Goal: Task Accomplishment & Management: Manage account settings

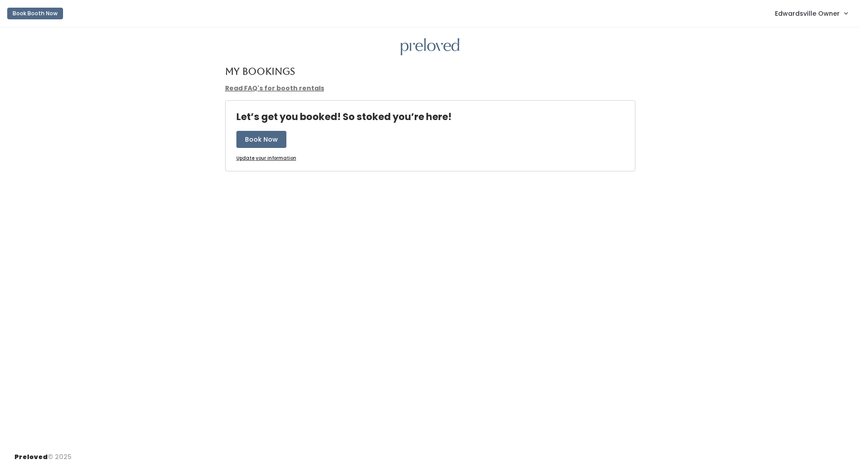
click at [825, 7] on link "Edwardsville Owner" at bounding box center [810, 13] width 90 height 19
click at [804, 38] on link "Admin Home" at bounding box center [815, 35] width 81 height 16
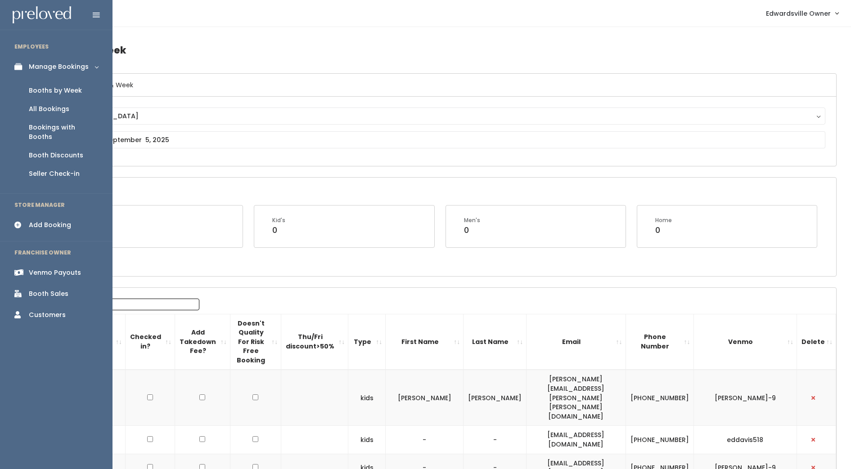
click at [52, 268] on div "Venmo Payouts" at bounding box center [55, 272] width 52 height 9
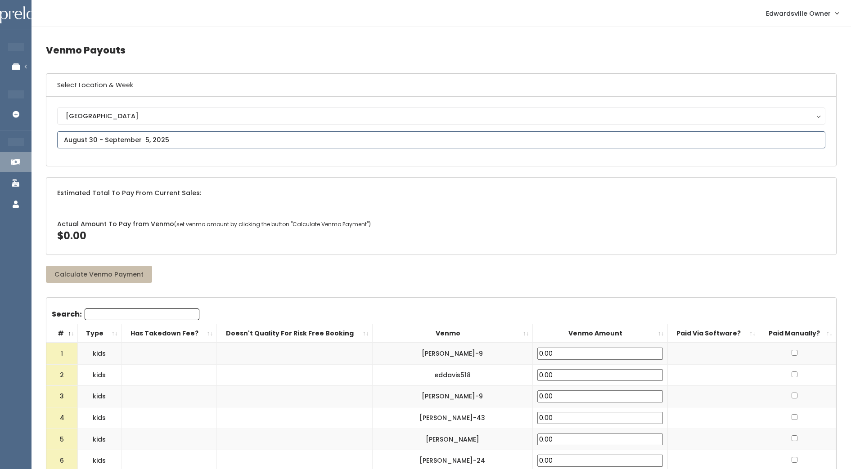
click at [113, 139] on input "text" at bounding box center [441, 139] width 768 height 17
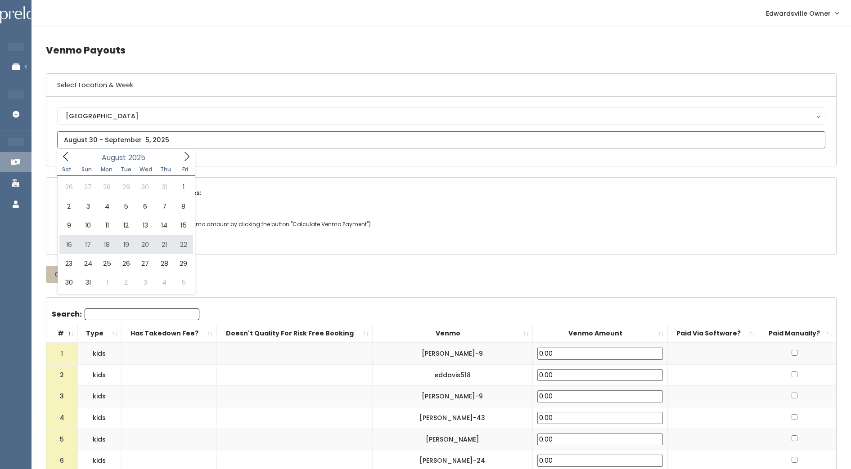
type input "August 16 to August 22"
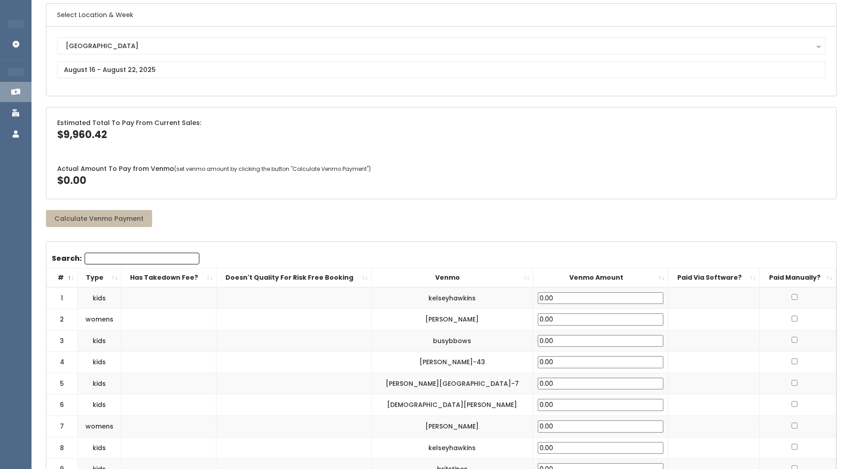
scroll to position [75, 0]
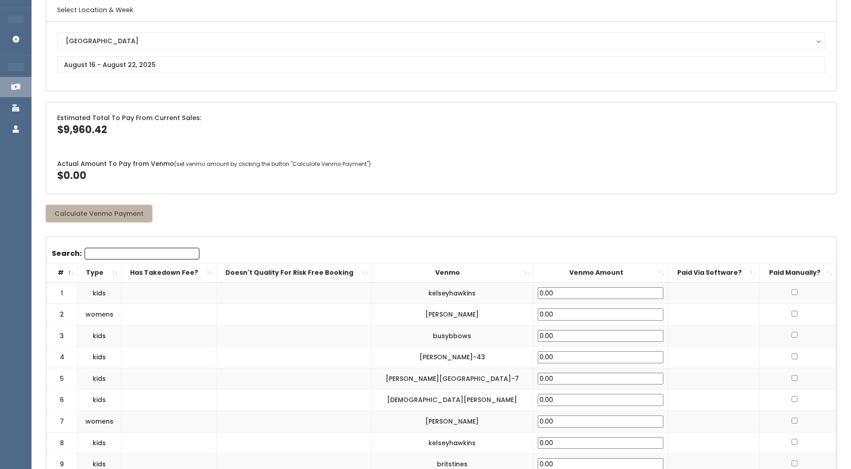
click at [123, 216] on button "Calculate Venmo Payment" at bounding box center [99, 213] width 106 height 17
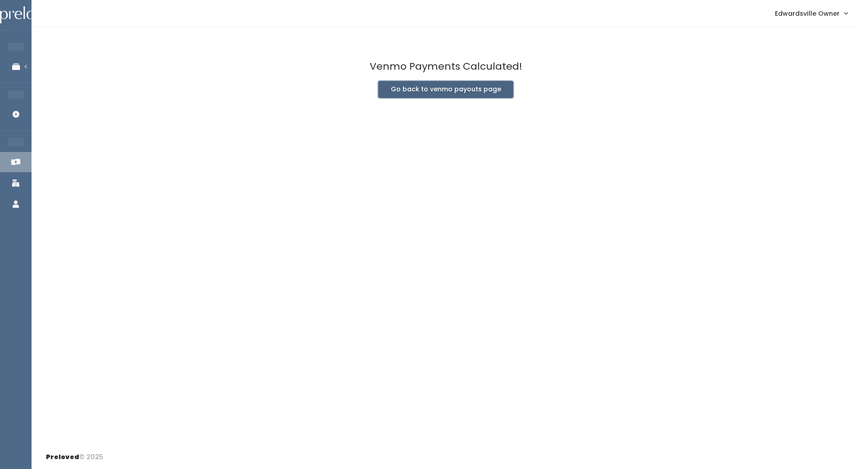
click at [433, 91] on button "Go back to venmo payouts page" at bounding box center [445, 89] width 135 height 17
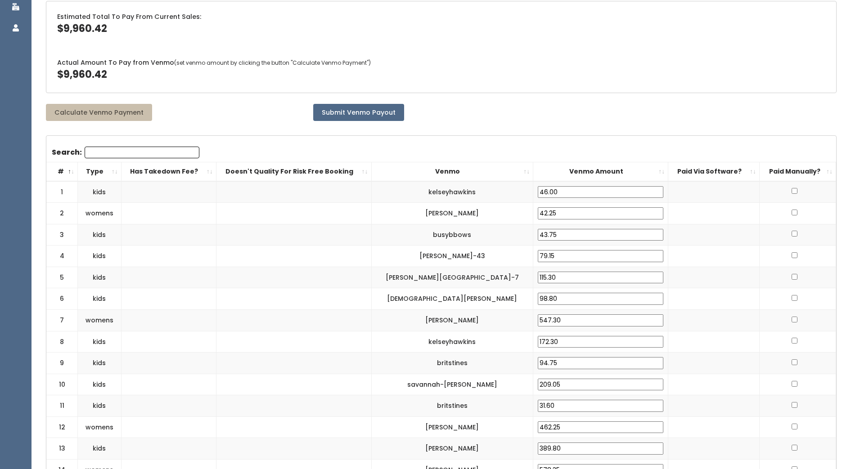
scroll to position [184, 0]
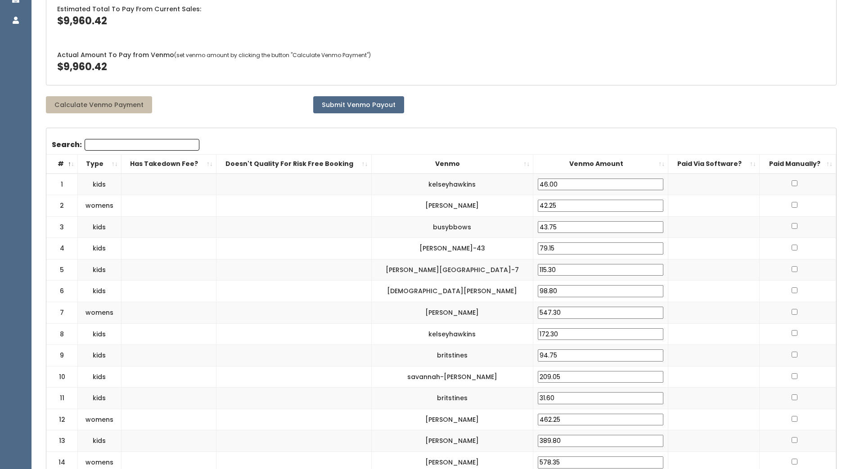
click at [792, 183] on input "checkbox" at bounding box center [795, 183] width 6 height 6
checkbox input "true"
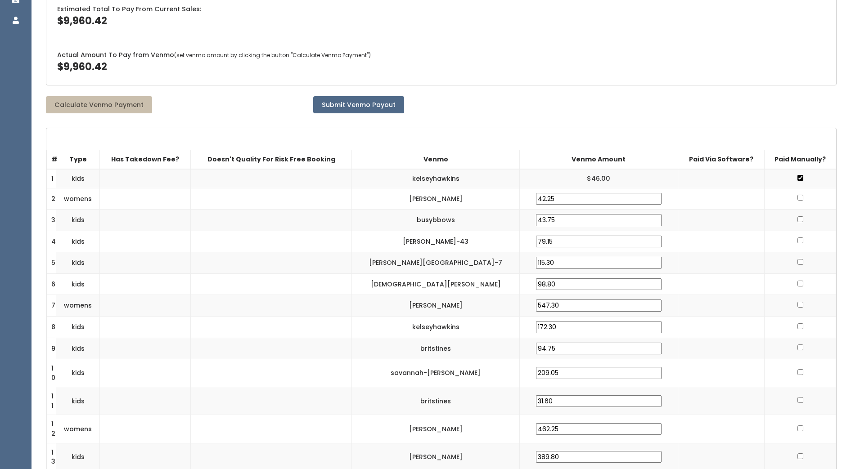
click at [799, 198] on input "checkbox" at bounding box center [800, 198] width 6 height 6
checkbox input "true"
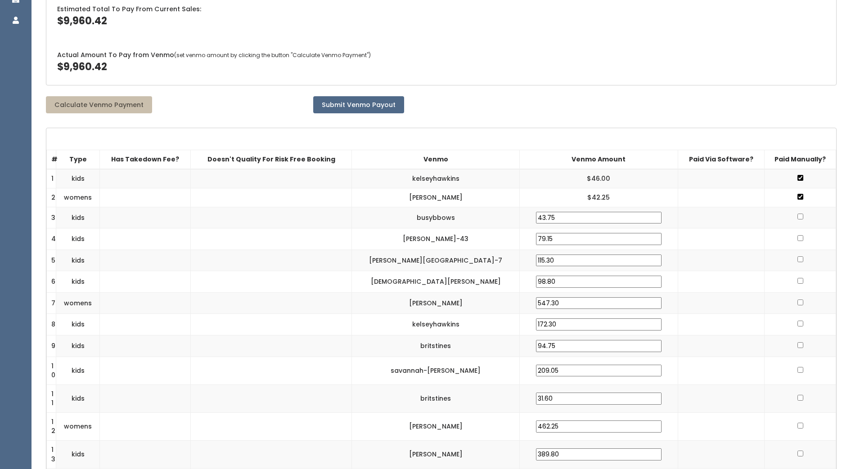
click at [799, 216] on input "checkbox" at bounding box center [800, 217] width 6 height 6
checkbox input "true"
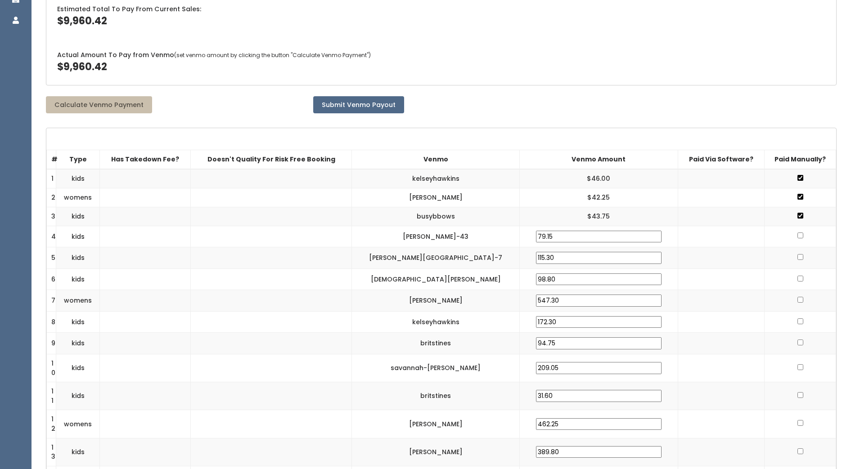
click at [797, 235] on input "checkbox" at bounding box center [800, 236] width 6 height 6
checkbox input "true"
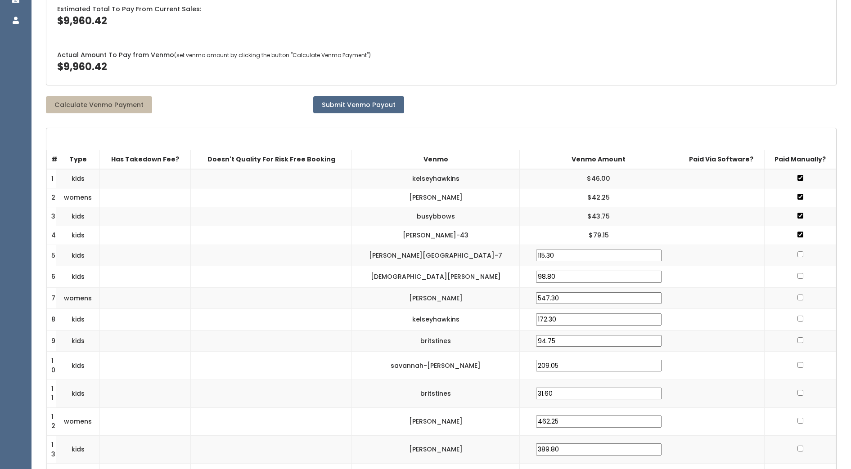
click at [797, 255] on input "checkbox" at bounding box center [800, 255] width 6 height 6
checkbox input "true"
click at [797, 274] on input "checkbox" at bounding box center [800, 273] width 6 height 6
checkbox input "true"
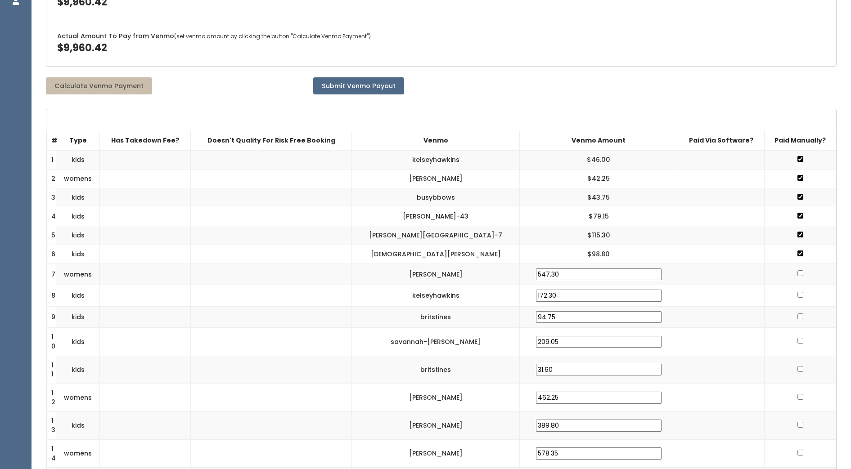
scroll to position [208, 0]
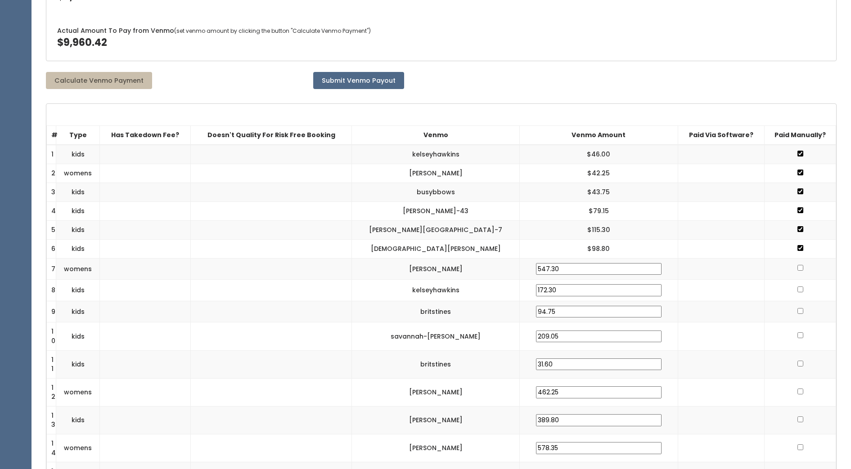
click at [551, 287] on td "172.30" at bounding box center [598, 291] width 158 height 22
click at [798, 288] on input "checkbox" at bounding box center [800, 290] width 6 height 6
checkbox input "true"
click at [794, 307] on td at bounding box center [801, 310] width 72 height 22
click at [797, 310] on input "checkbox" at bounding box center [800, 309] width 6 height 6
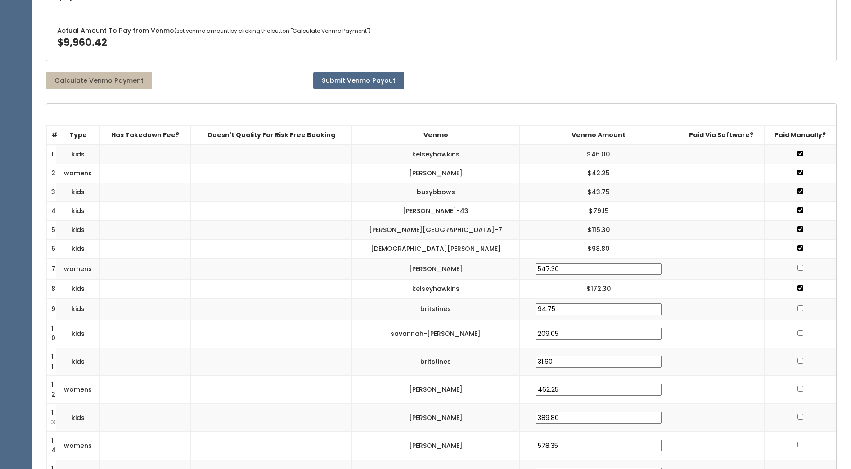
checkbox input "true"
click at [798, 333] on input "checkbox" at bounding box center [800, 331] width 6 height 6
checkbox input "true"
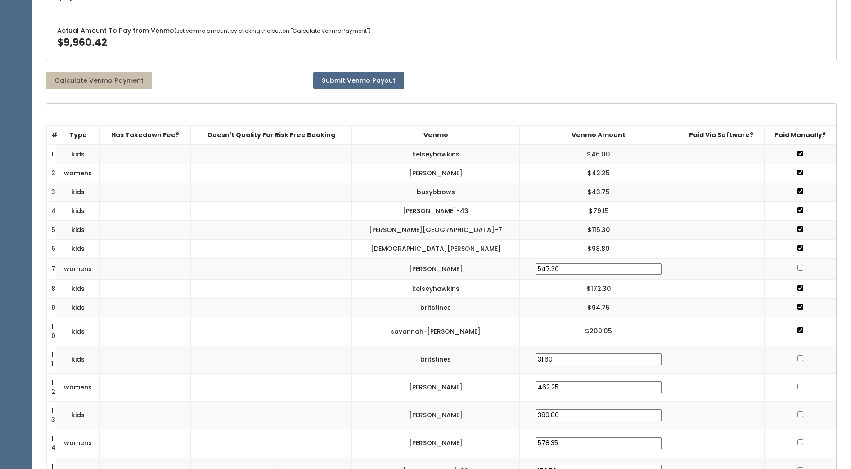
click at [799, 357] on input "checkbox" at bounding box center [800, 359] width 6 height 6
checkbox input "true"
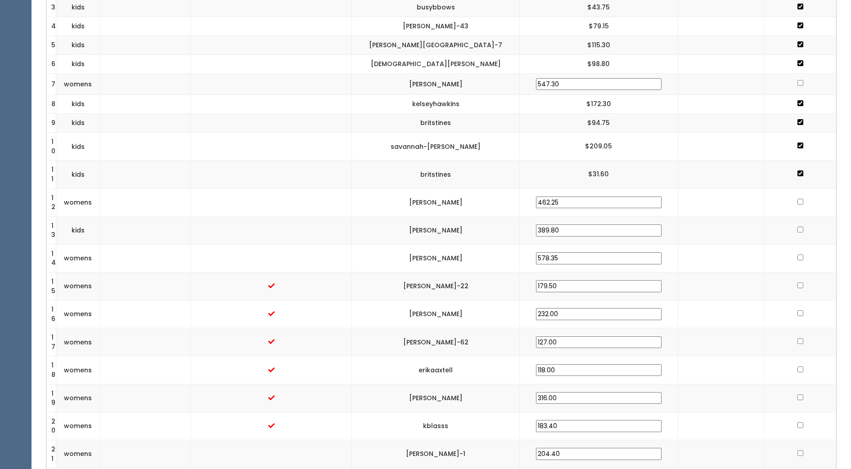
scroll to position [411, 0]
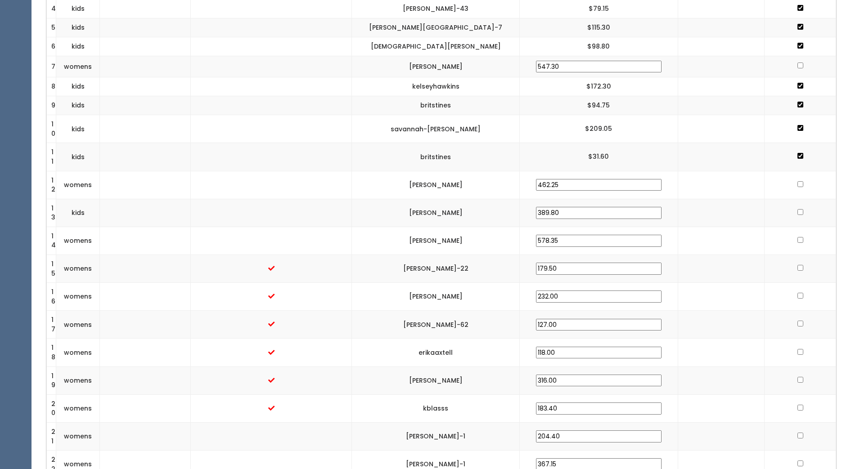
click at [797, 187] on input "checkbox" at bounding box center [800, 184] width 6 height 6
checkbox input "true"
click at [797, 239] on input "checkbox" at bounding box center [800, 240] width 6 height 6
checkbox input "true"
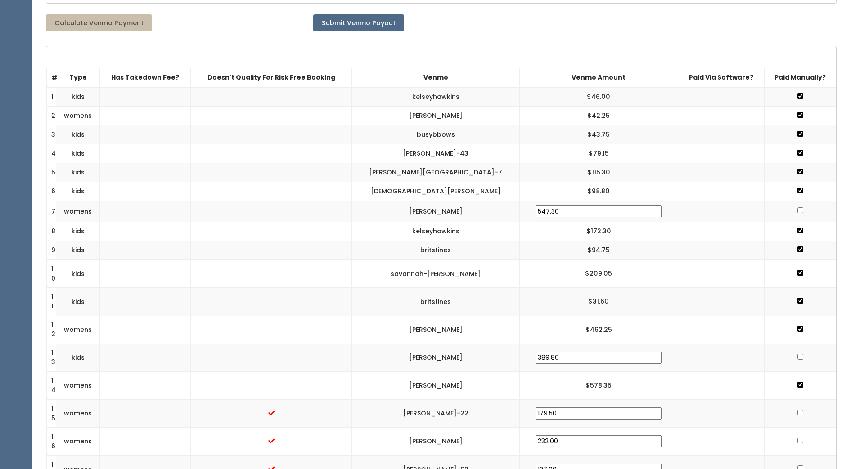
scroll to position [262, 0]
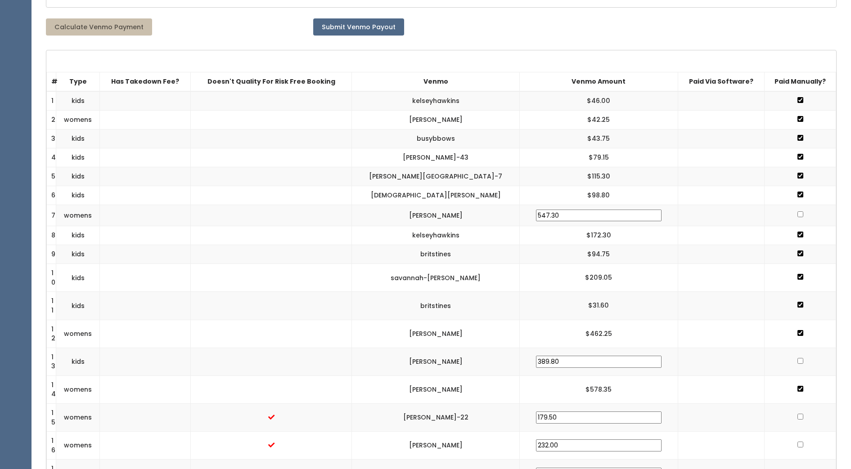
click at [797, 216] on input "checkbox" at bounding box center [800, 215] width 6 height 6
checkbox input "true"
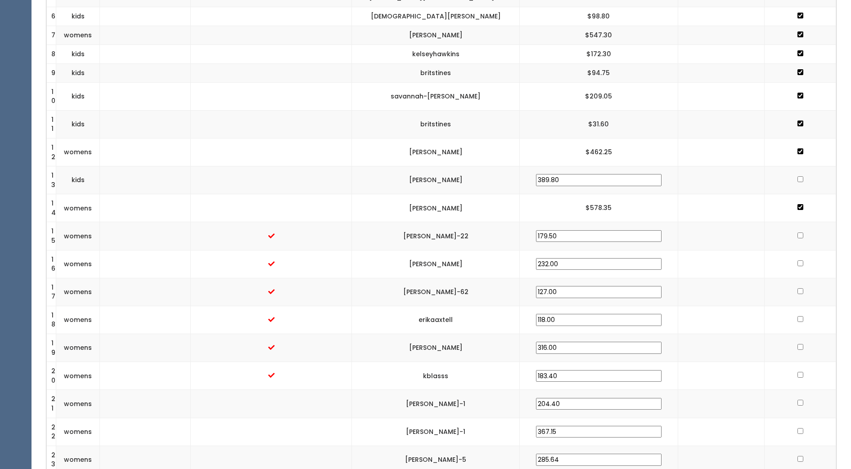
scroll to position [480, 0]
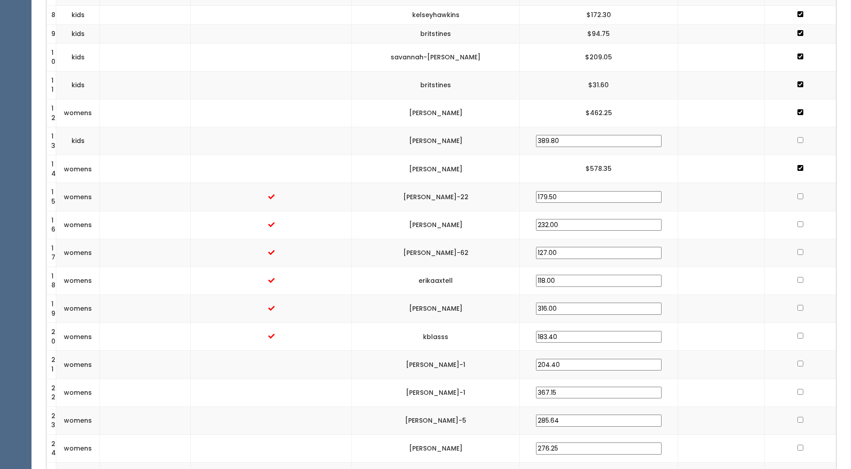
click at [800, 141] on input "checkbox" at bounding box center [800, 140] width 6 height 6
checkbox input "true"
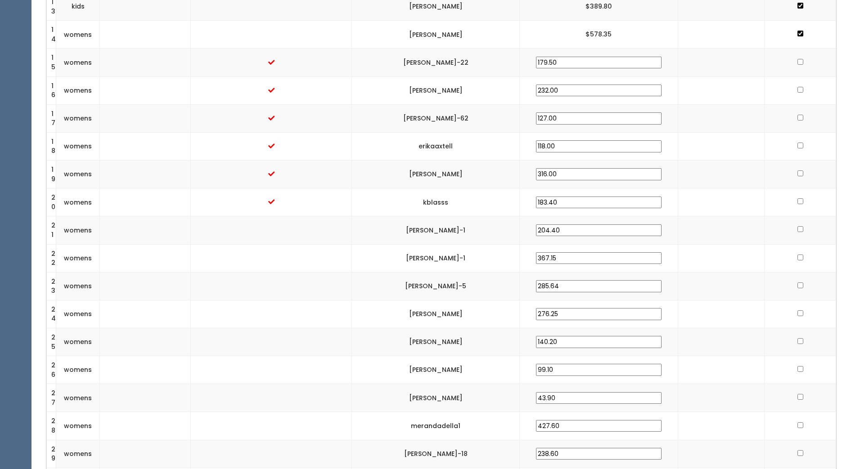
scroll to position [617, 0]
click at [798, 60] on input "checkbox" at bounding box center [800, 60] width 6 height 6
checkbox input "true"
click at [800, 88] on input "checkbox" at bounding box center [800, 88] width 6 height 6
checkbox input "true"
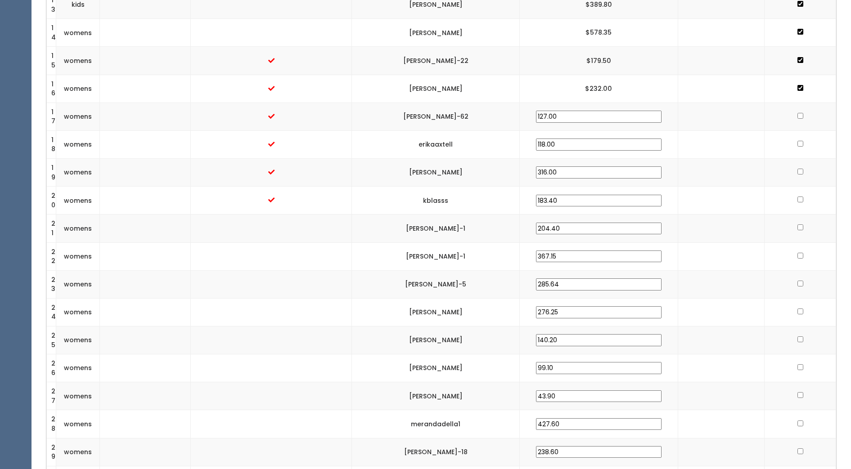
click at [800, 114] on input "checkbox" at bounding box center [800, 116] width 6 height 6
checkbox input "true"
click at [798, 144] on input "checkbox" at bounding box center [800, 144] width 6 height 6
checkbox input "true"
click at [798, 172] on input "checkbox" at bounding box center [800, 172] width 6 height 6
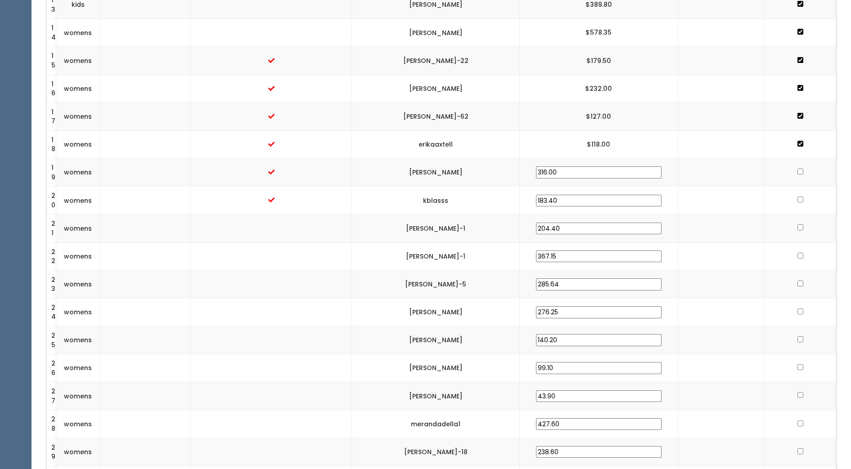
checkbox input "true"
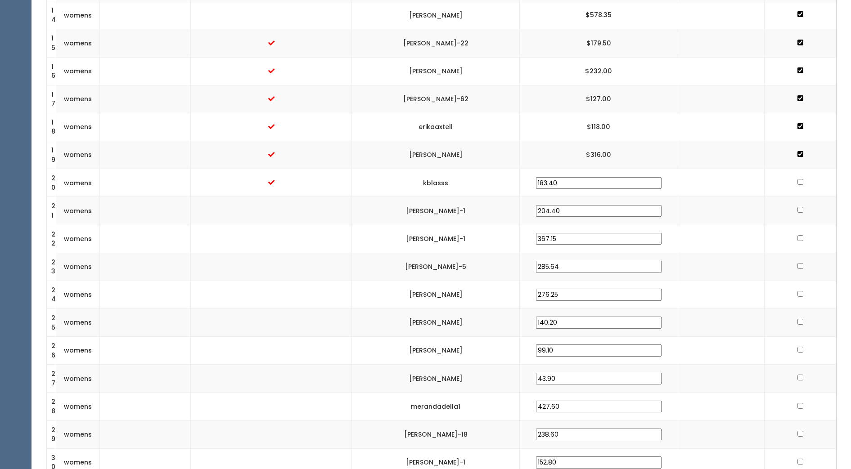
scroll to position [638, 0]
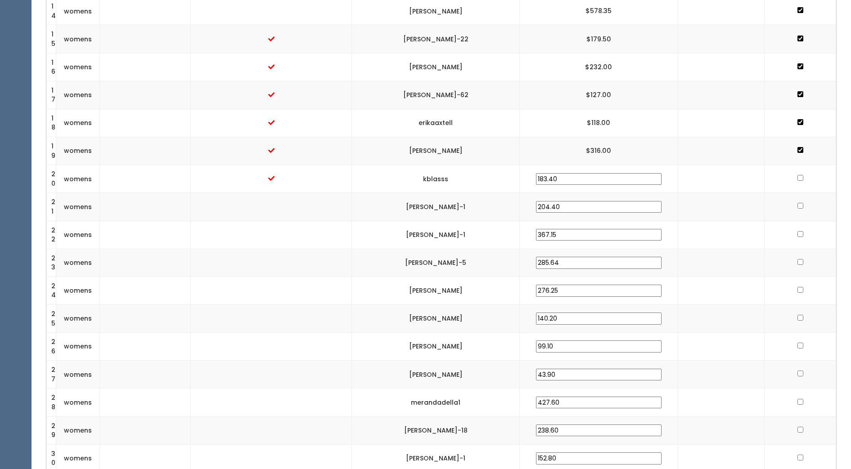
click at [799, 177] on input "checkbox" at bounding box center [800, 178] width 6 height 6
checkbox input "true"
click at [798, 203] on input "checkbox" at bounding box center [800, 206] width 6 height 6
checkbox input "true"
click at [797, 235] on input "checkbox" at bounding box center [800, 234] width 6 height 6
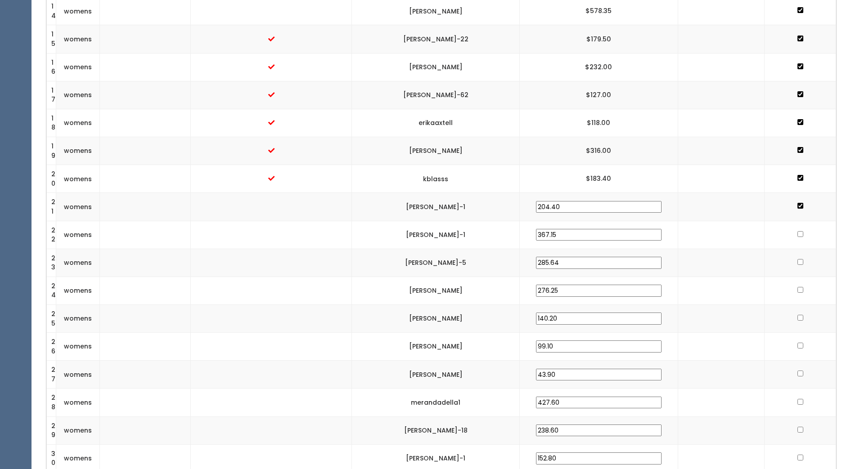
checkbox input "true"
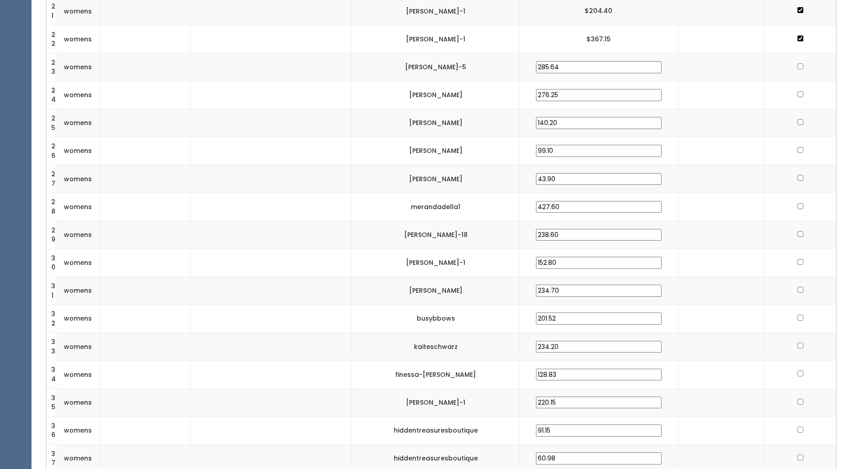
scroll to position [836, 0]
click at [798, 64] on input "checkbox" at bounding box center [800, 65] width 6 height 6
checkbox input "true"
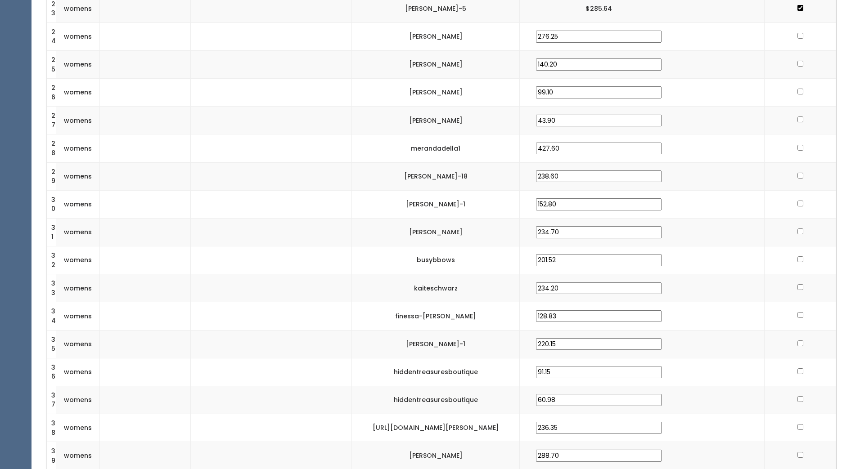
scroll to position [894, 0]
click at [797, 34] on input "checkbox" at bounding box center [800, 34] width 6 height 6
checkbox input "true"
click at [793, 63] on td at bounding box center [801, 63] width 72 height 28
click at [797, 63] on input "checkbox" at bounding box center [800, 62] width 6 height 6
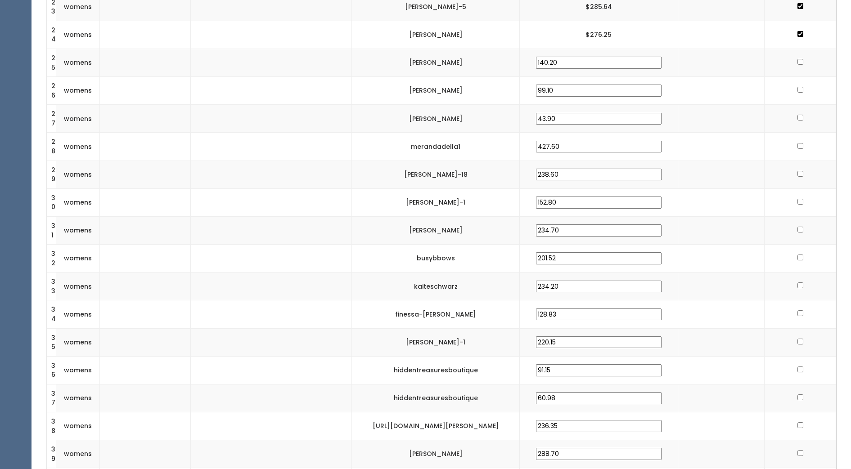
checkbox input "true"
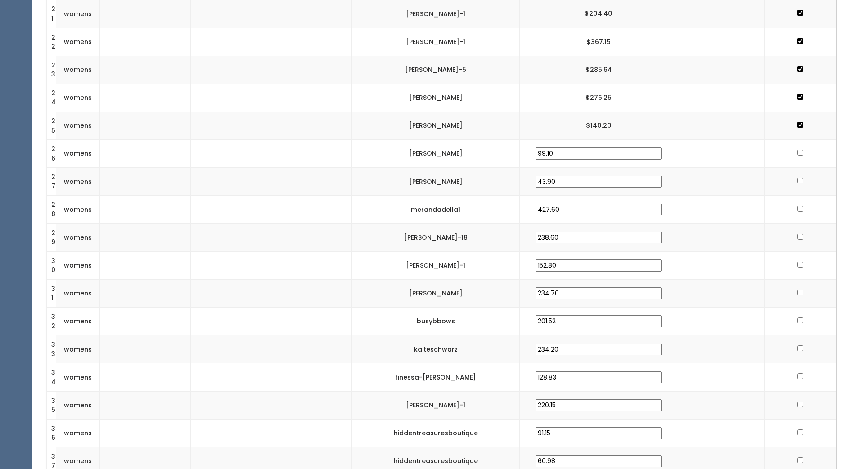
scroll to position [837, 0]
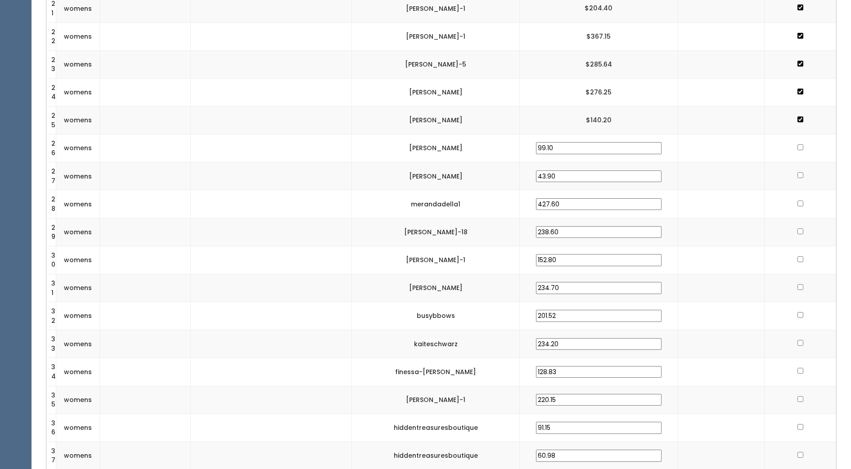
click at [797, 119] on input "checkbox" at bounding box center [800, 120] width 6 height 6
checkbox input "false"
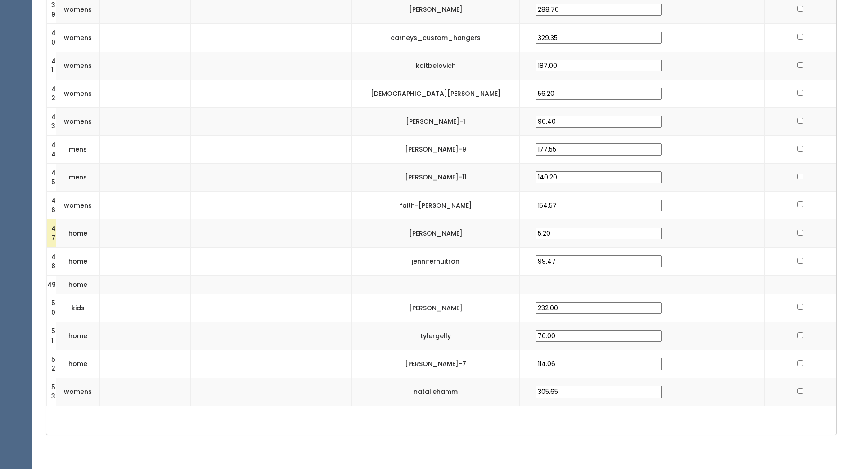
scroll to position [1359, 0]
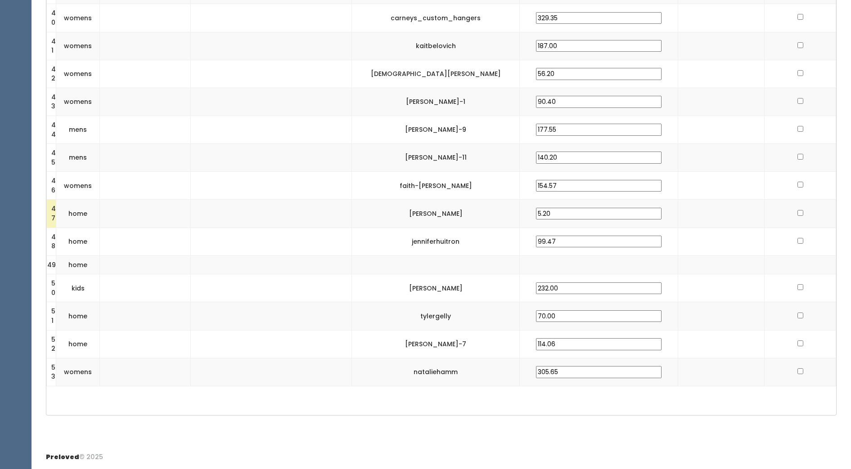
click at [797, 288] on input "checkbox" at bounding box center [800, 287] width 6 height 6
checkbox input "true"
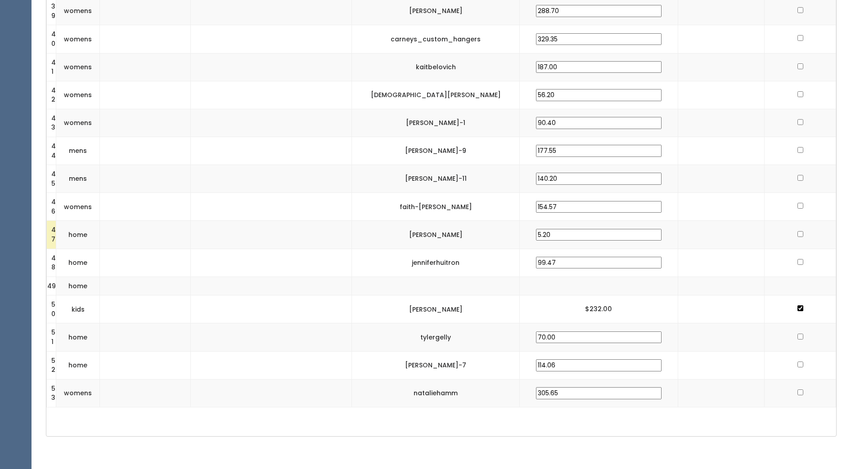
scroll to position [1352, 0]
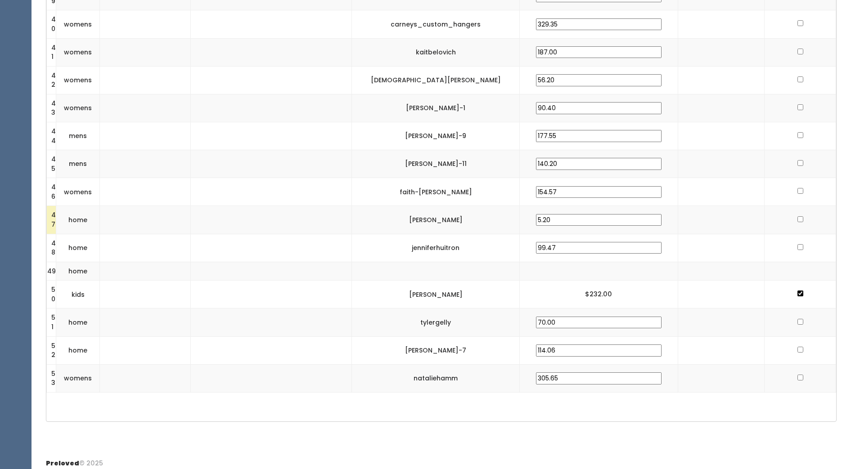
click at [594, 220] on input "5.20" at bounding box center [599, 220] width 126 height 12
type input "5"
type input "30.00"
click at [711, 222] on td at bounding box center [721, 220] width 87 height 28
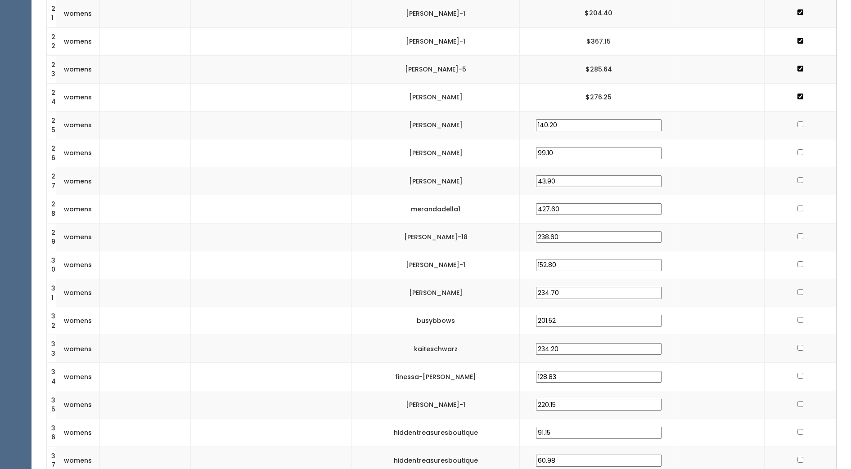
scroll to position [842, 0]
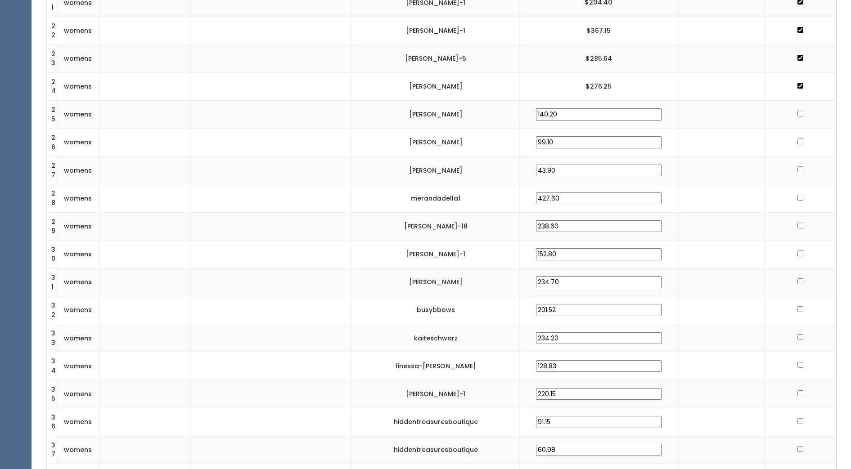
click at [797, 113] on input "checkbox" at bounding box center [800, 114] width 6 height 6
checkbox input "true"
click at [797, 140] on input "checkbox" at bounding box center [800, 142] width 6 height 6
checkbox input "true"
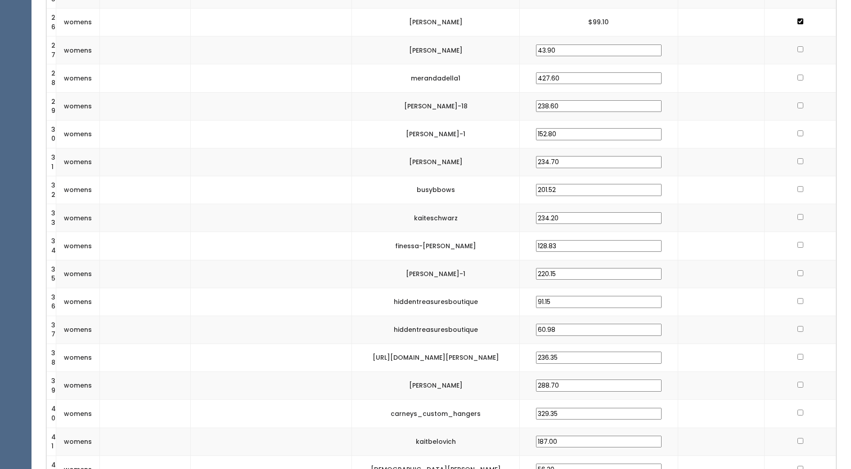
scroll to position [973, 0]
